Goal: Task Accomplishment & Management: Use online tool/utility

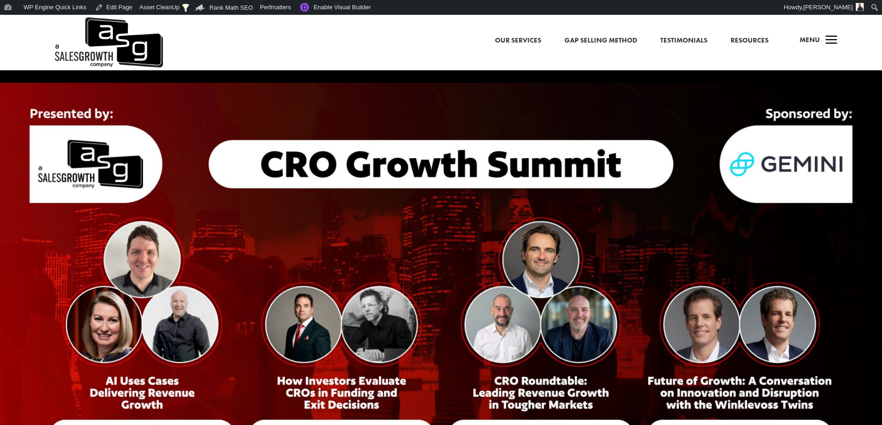
scroll to position [185, 0]
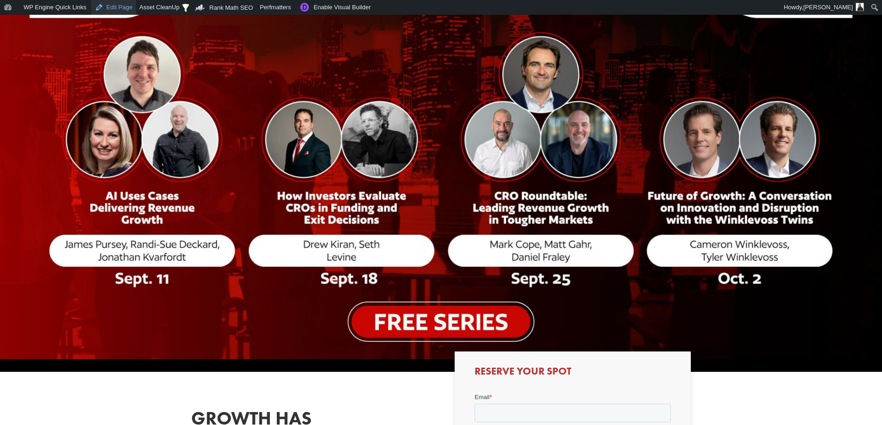
click at [112, 3] on link "Edit Page" at bounding box center [113, 7] width 45 height 15
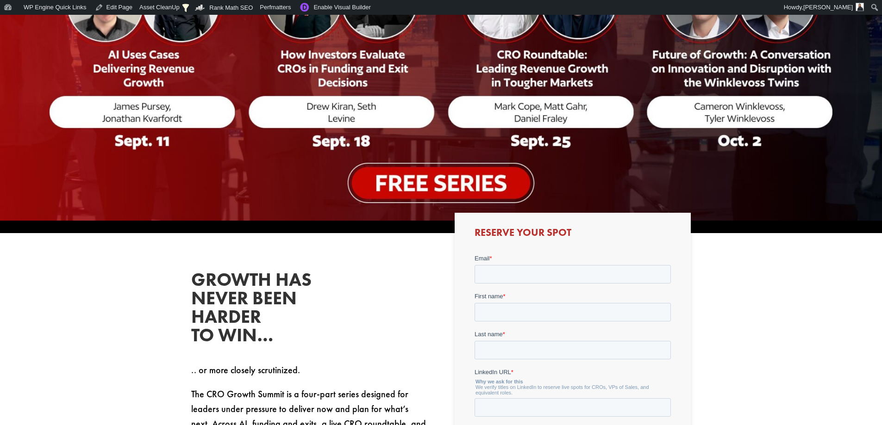
drag, startPoint x: 98, startPoint y: 202, endPoint x: 93, endPoint y: 221, distance: 19.3
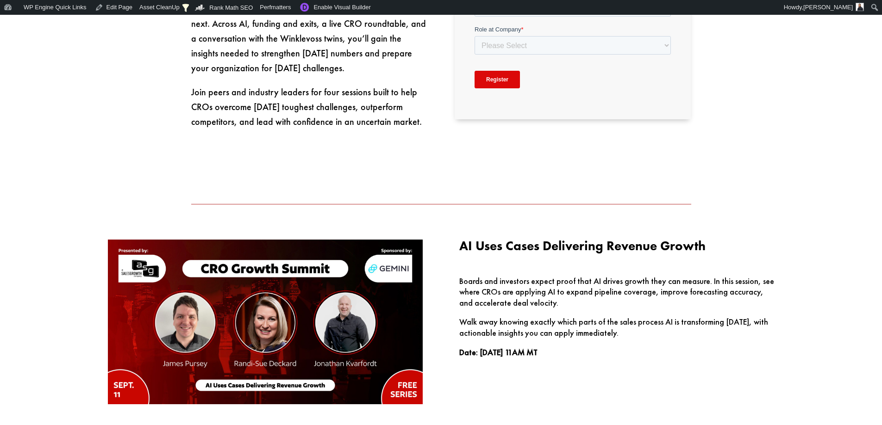
scroll to position [787, 0]
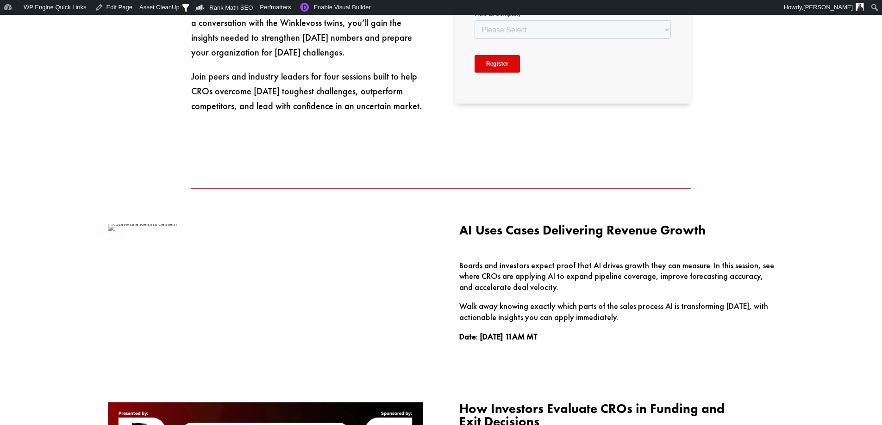
scroll to position [926, 0]
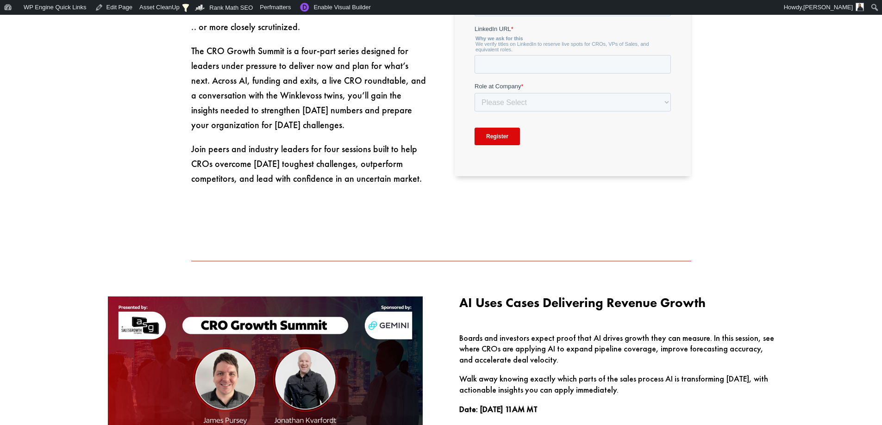
scroll to position [741, 0]
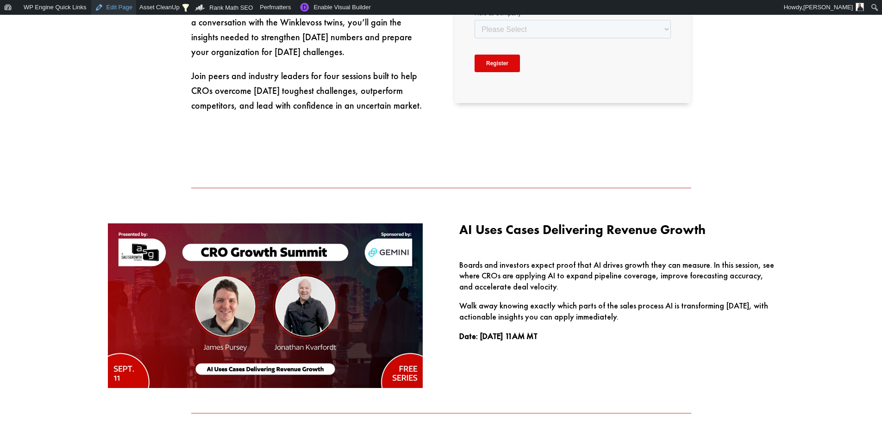
click at [107, 8] on link "Edit Page" at bounding box center [113, 7] width 45 height 15
